Goal: Find specific page/section: Find specific page/section

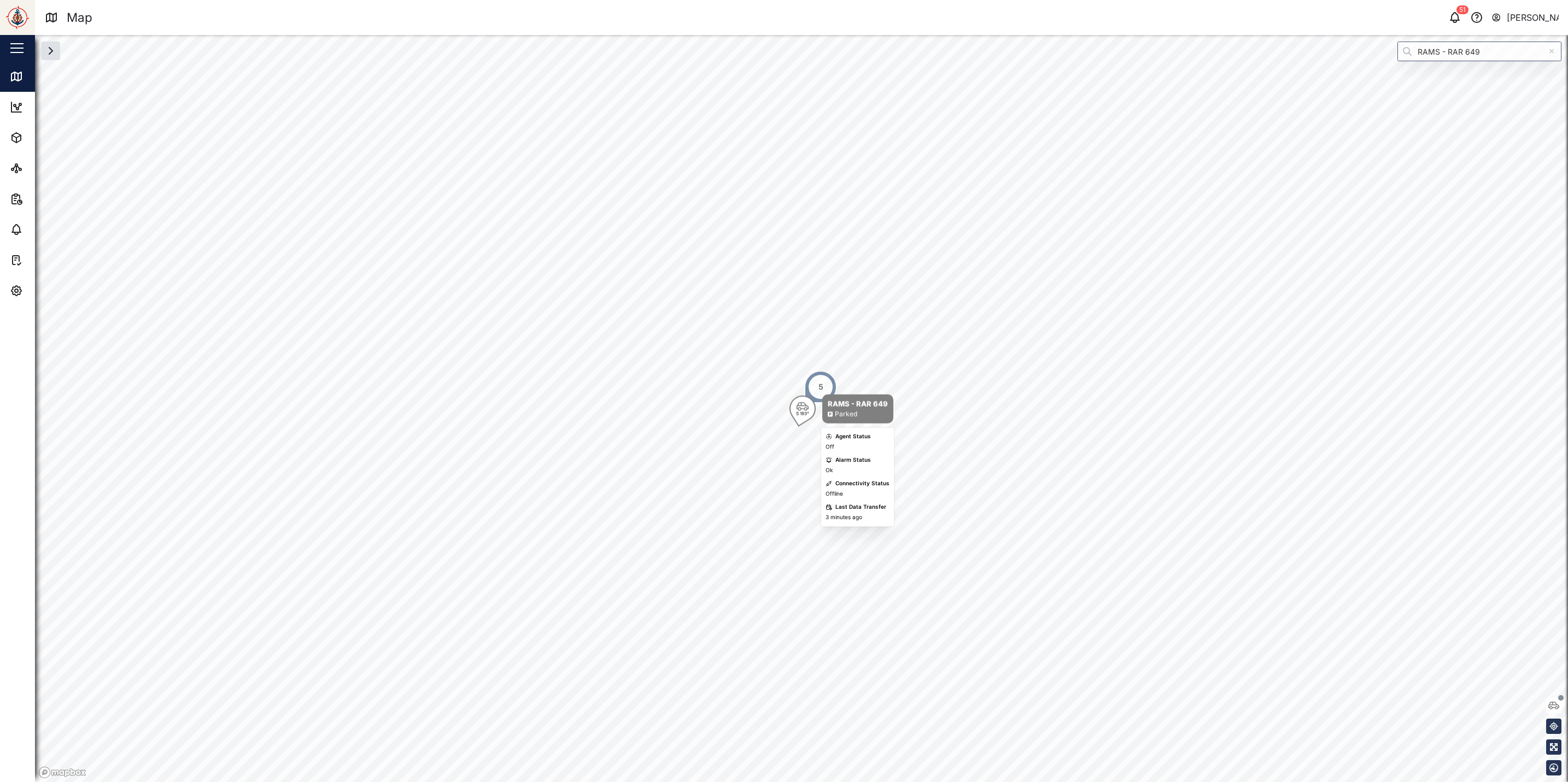
click at [798, 407] on icon "Map marker" at bounding box center [802, 406] width 13 height 10
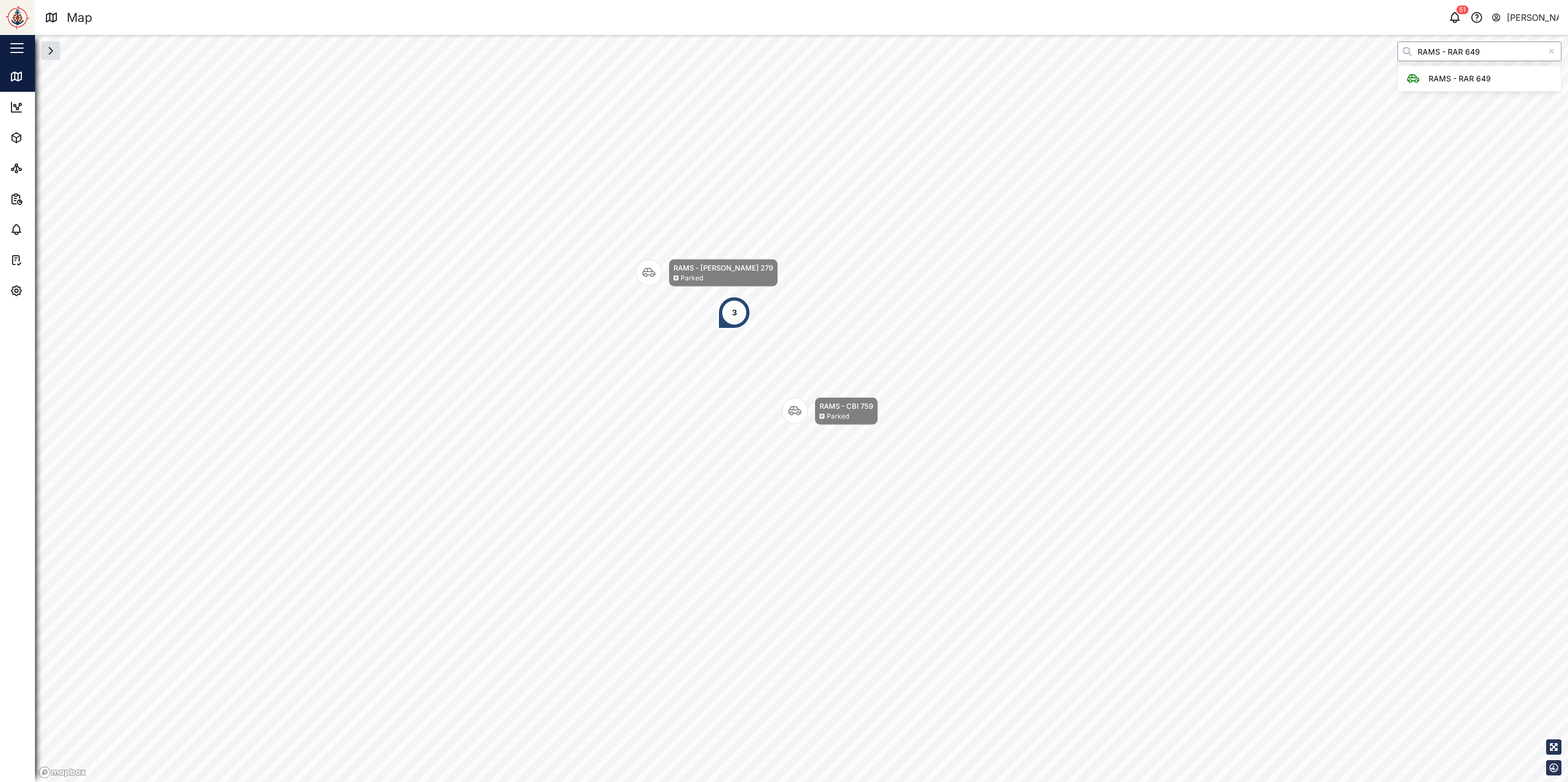
click at [1483, 56] on input "RAMS - RAR 649" at bounding box center [1480, 52] width 164 height 20
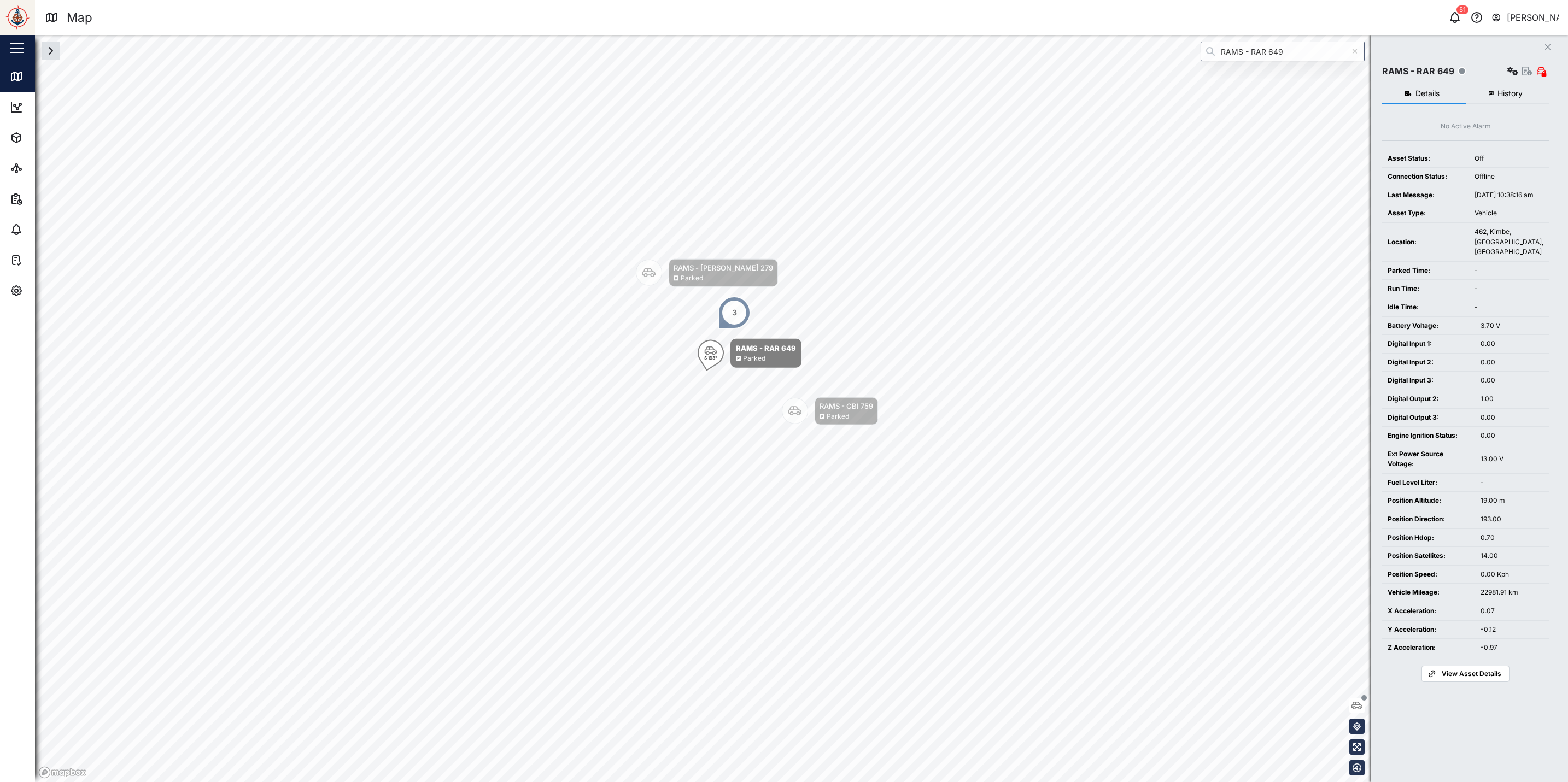
click at [1455, 682] on span "View Asset Details" at bounding box center [1473, 674] width 60 height 15
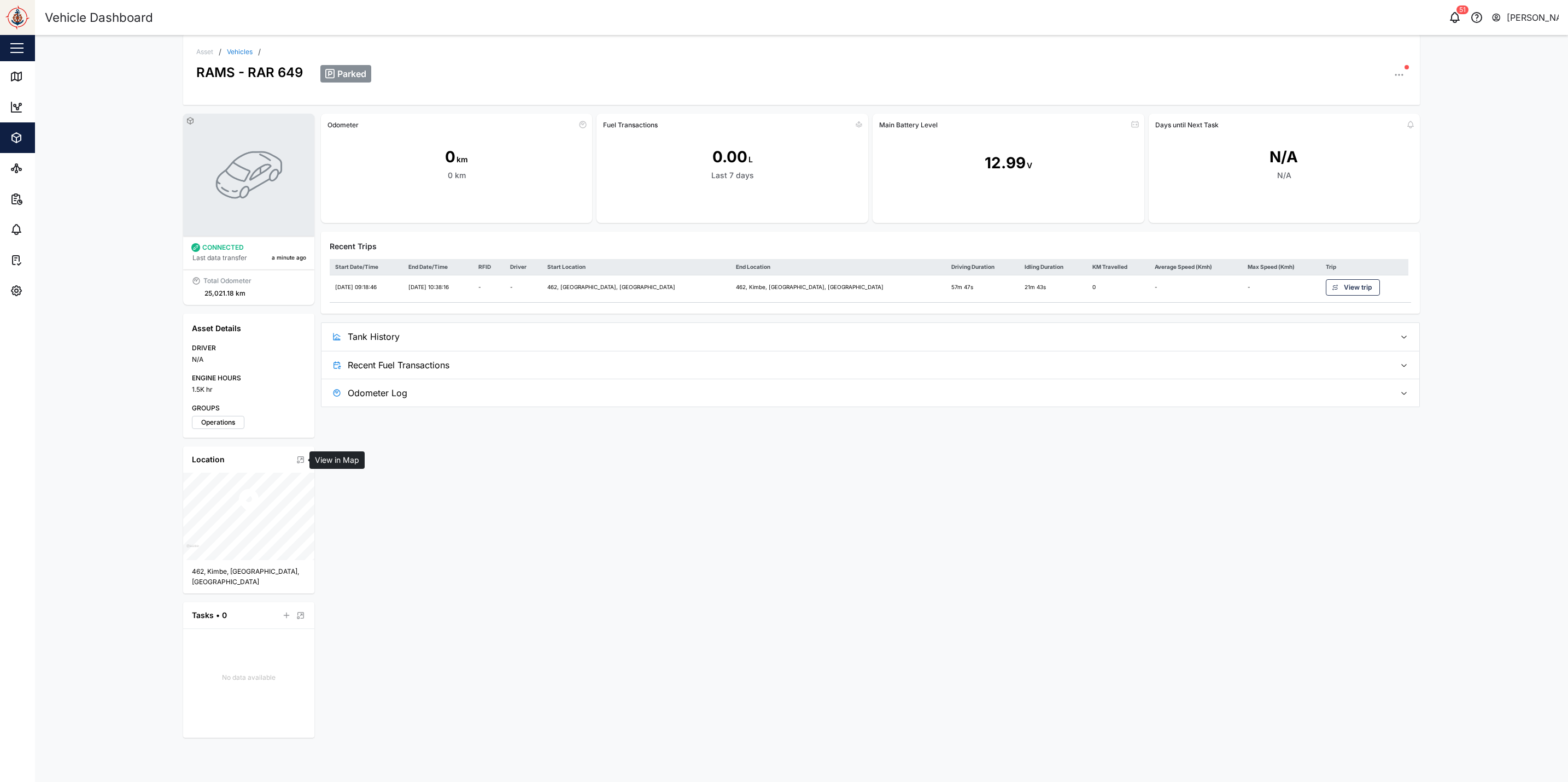
click at [298, 461] on icon at bounding box center [301, 460] width 9 height 11
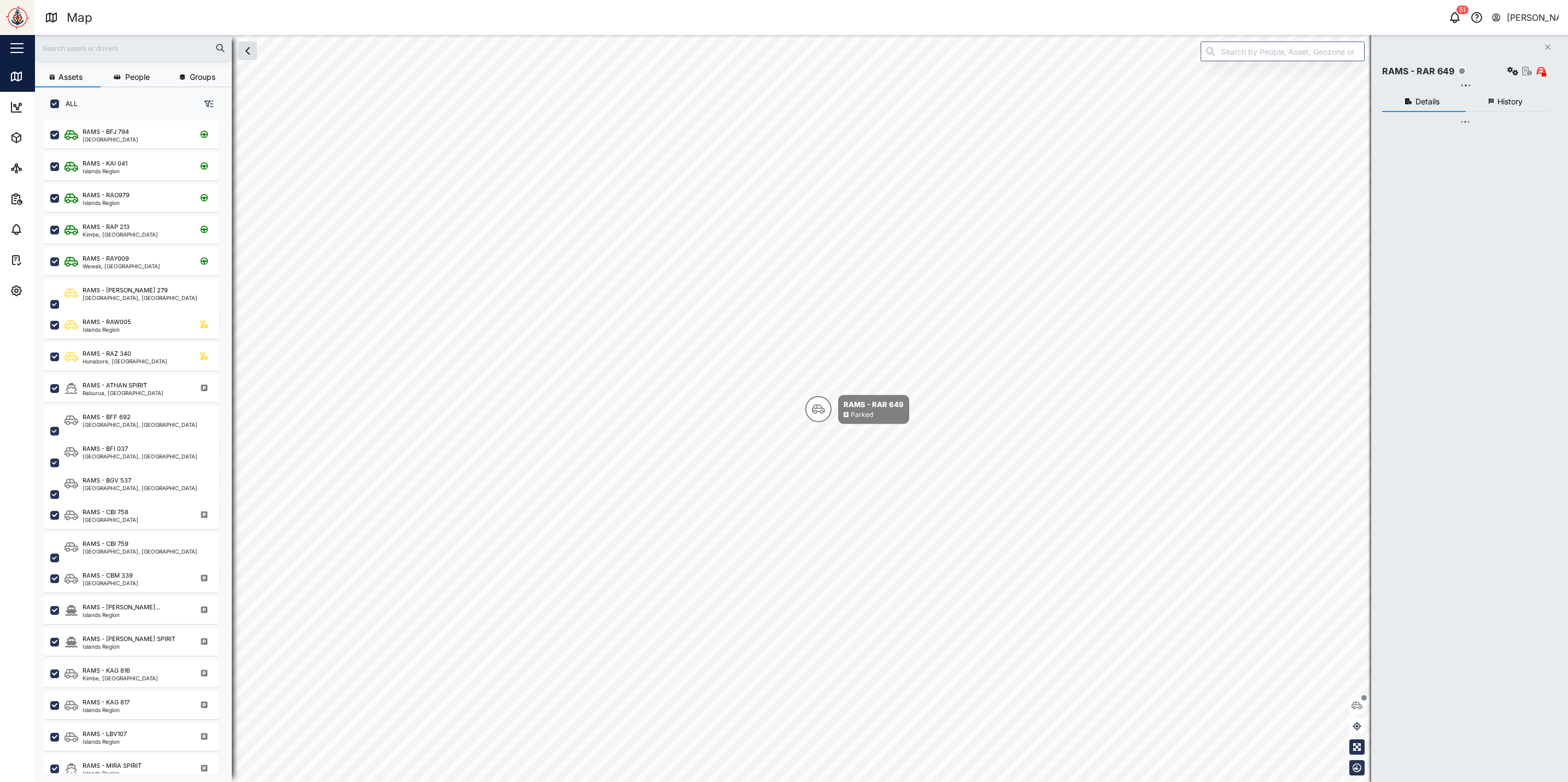
scroll to position [644, 166]
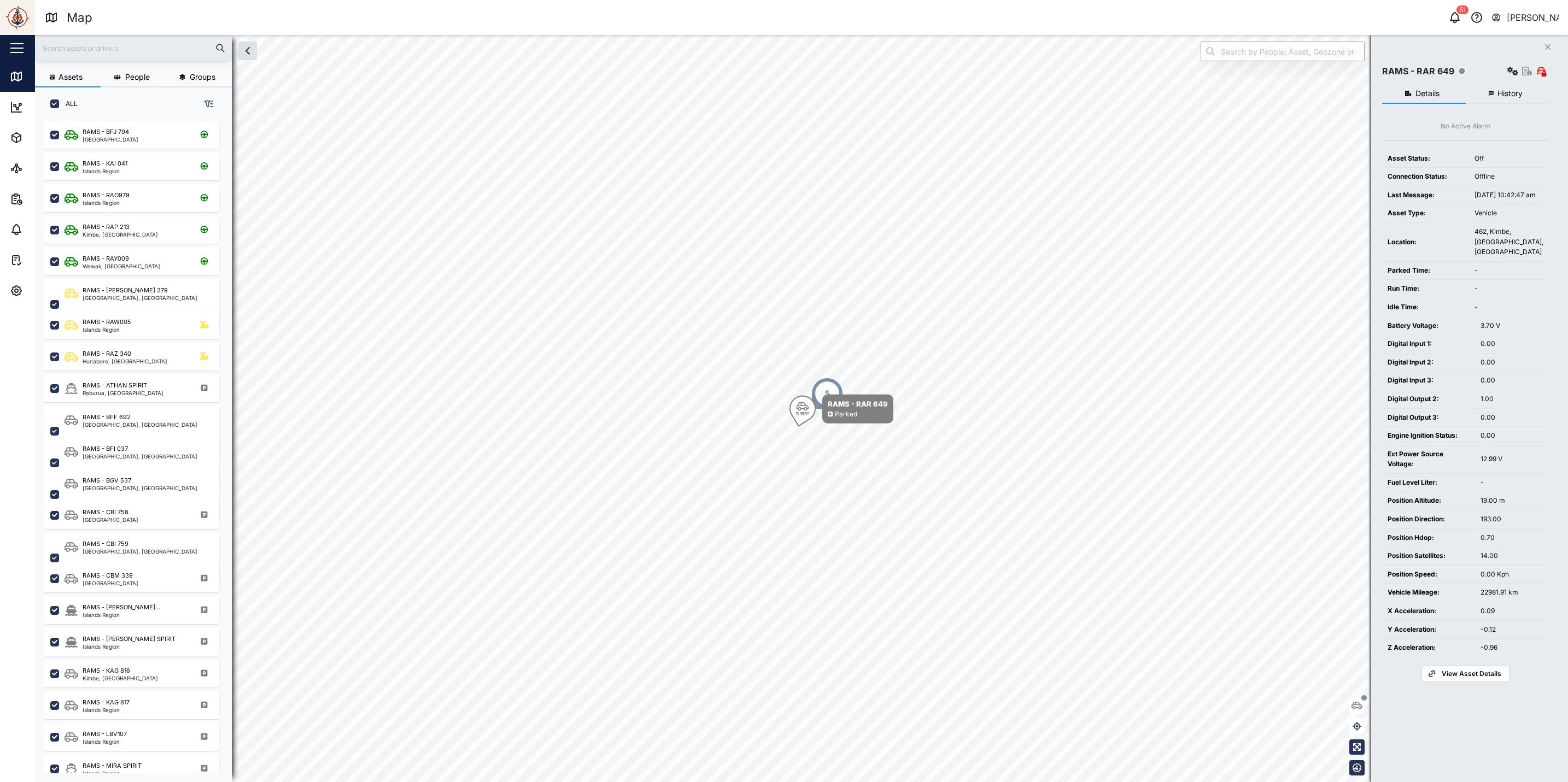
click at [1249, 51] on input "search" at bounding box center [1282, 52] width 164 height 20
type input "RAMS - RAP 213"
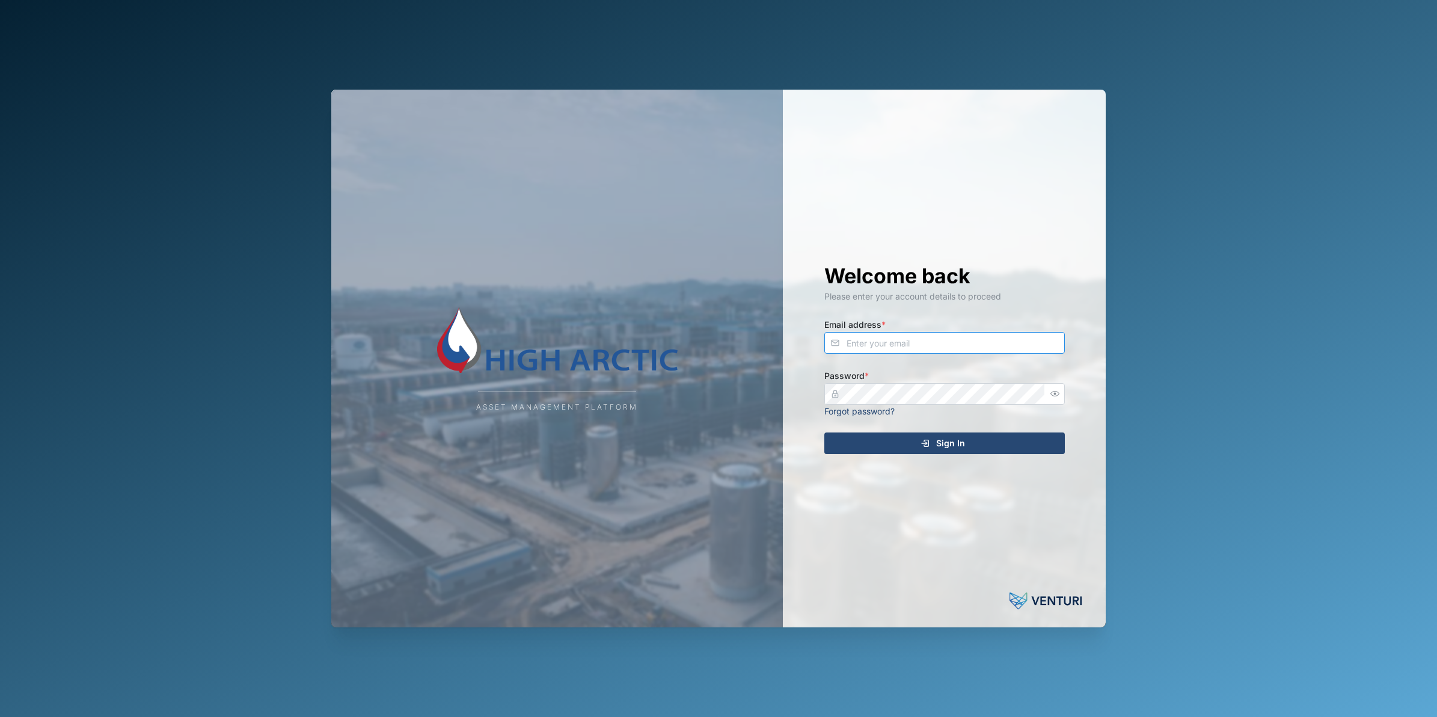
type input "[PERSON_NAME][EMAIL_ADDRESS][DOMAIN_NAME]"
click at [969, 437] on div "Sign In" at bounding box center [942, 443] width 221 height 20
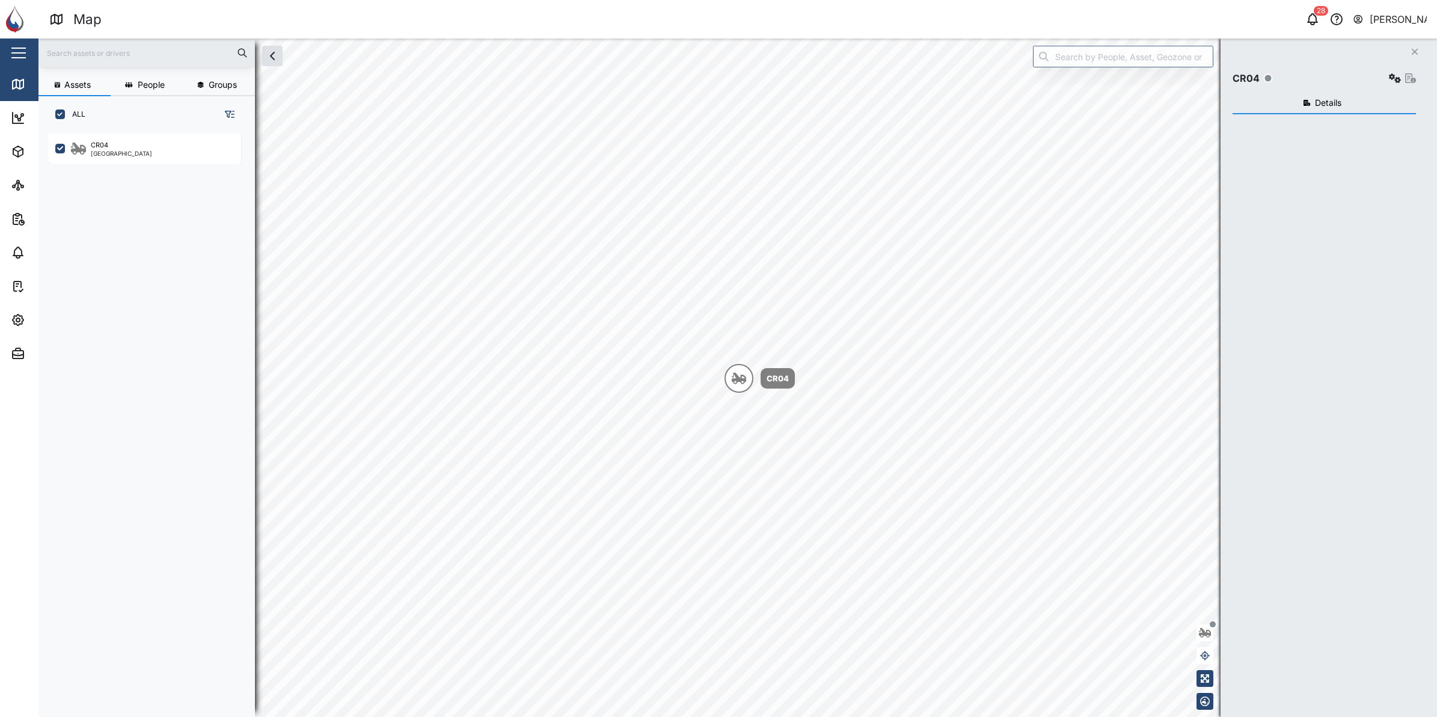
scroll to position [567, 186]
